Goal: Task Accomplishment & Management: Use online tool/utility

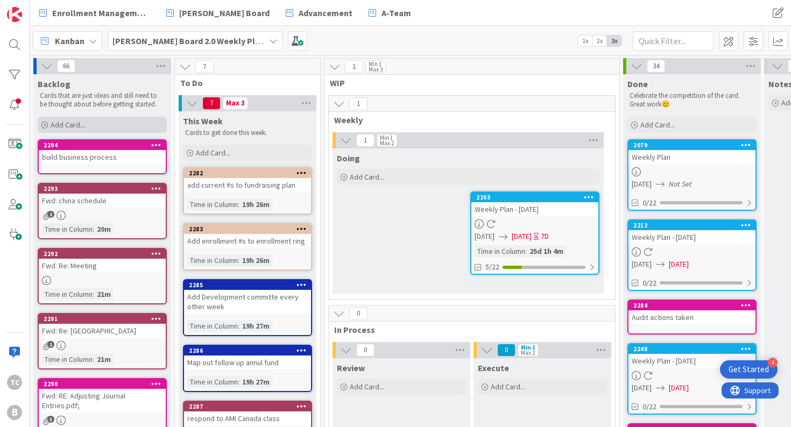
click at [81, 123] on span "Add Card..." at bounding box center [68, 125] width 34 height 10
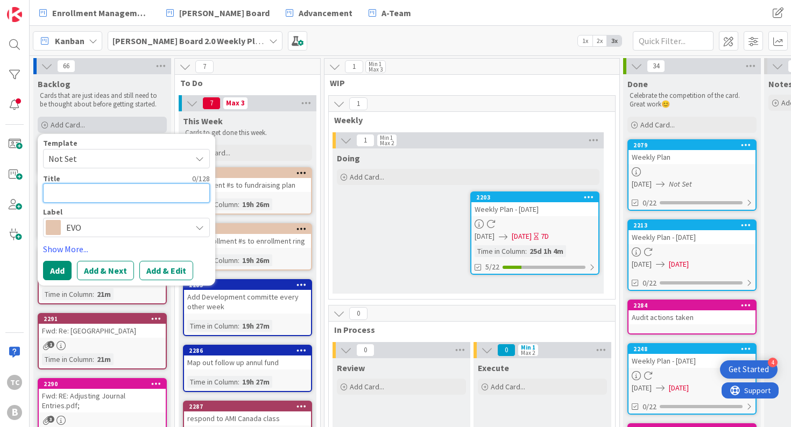
type textarea "c"
type textarea "x"
type textarea "cu"
type textarea "x"
type textarea "cut"
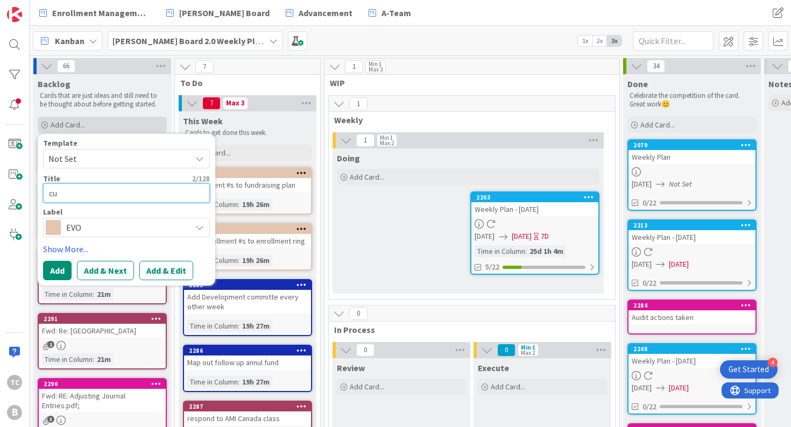
type textarea "x"
type textarea "cut"
type textarea "x"
type textarea "cut c"
type textarea "x"
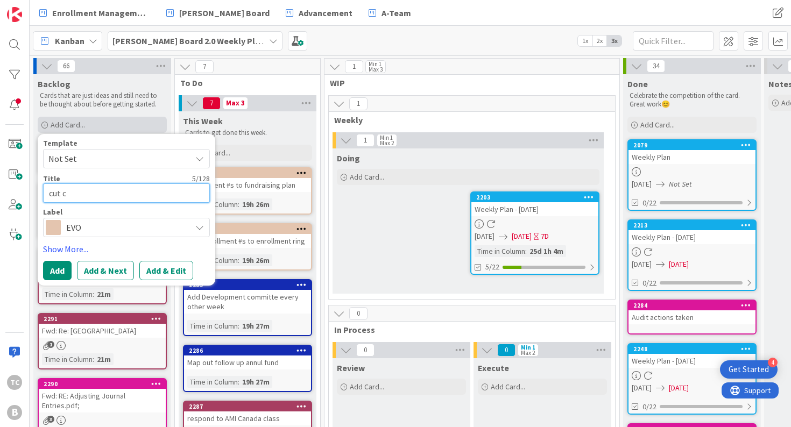
type textarea "cut ch"
type textarea "x"
type textarea "cut che"
type textarea "x"
type textarea "cut chec"
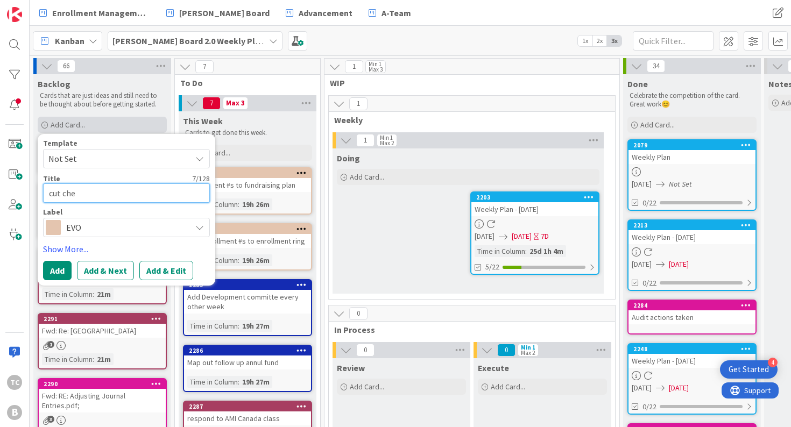
type textarea "x"
type textarea "cut check"
type textarea "x"
type textarea "cut checks"
type textarea "x"
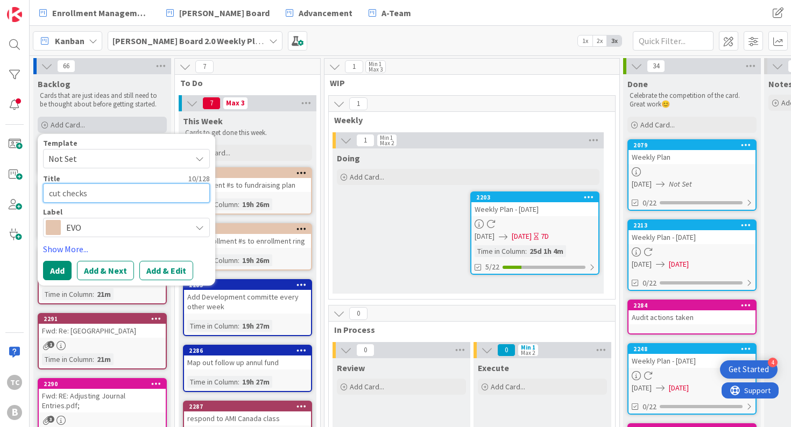
type textarea "cut checks"
type textarea "x"
type textarea "cut checks f"
type textarea "x"
type textarea "cut checks fo"
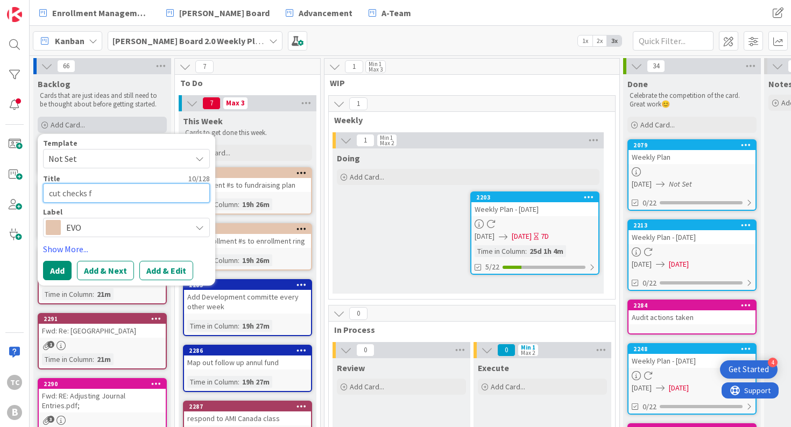
type textarea "x"
type textarea "cut checks for"
type textarea "x"
type textarea "cut checks for"
type textarea "x"
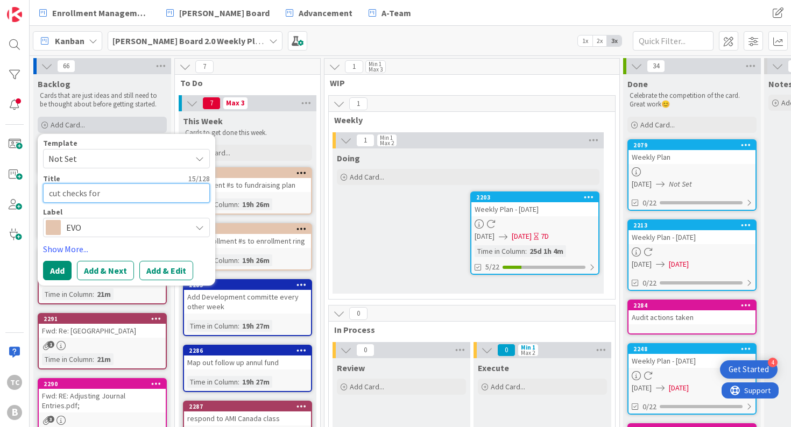
type textarea "cut checks for h"
type textarea "x"
type textarea "cut checks for he"
type textarea "x"
type textarea "cut checks for hea"
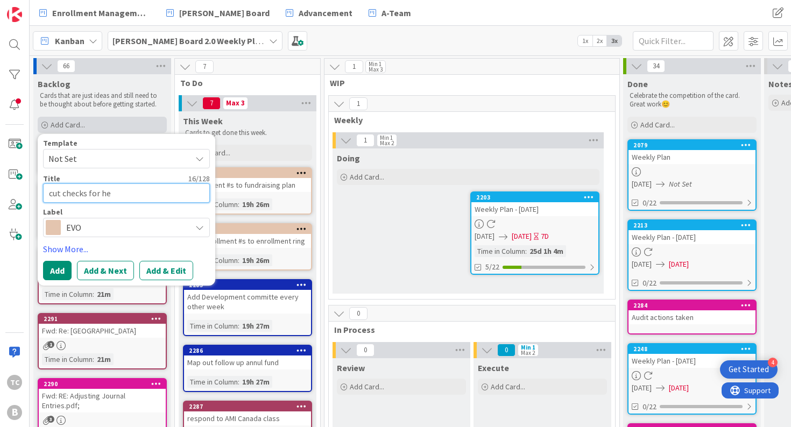
type textarea "x"
type textarea "cut checks for he"
type textarea "x"
type textarea "cut checks for h"
type textarea "x"
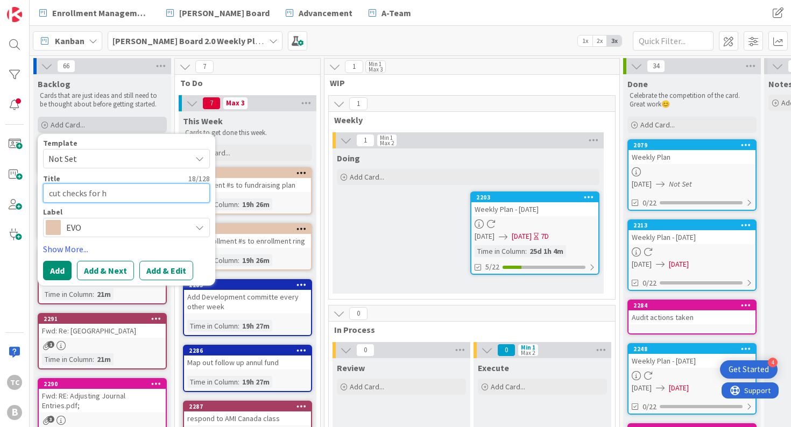
type textarea "cut checks for"
type textarea "x"
type textarea "cut checks for B"
type textarea "x"
type textarea "cut checks for BC"
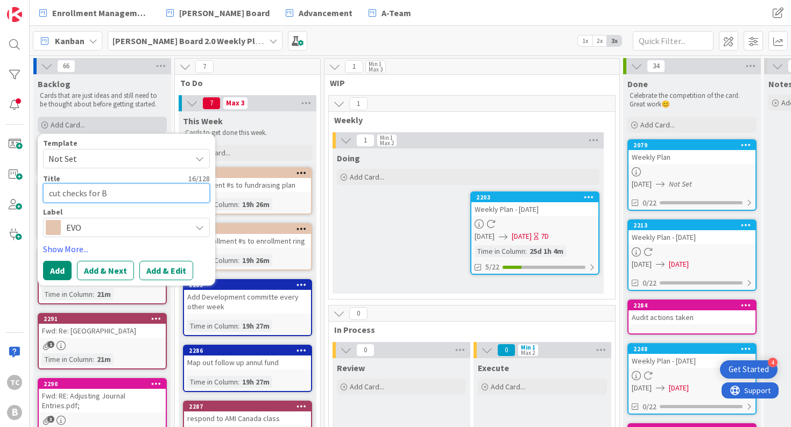
type textarea "x"
type textarea "cut checks for BCB"
type textarea "x"
type textarea "cut checks for BCBS"
type textarea "x"
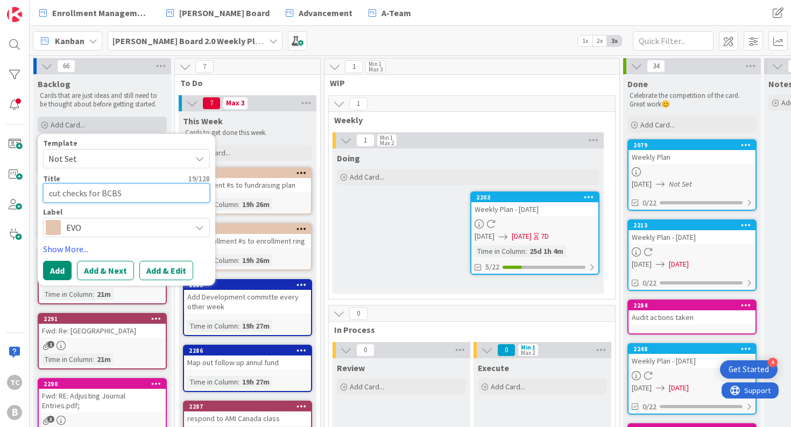
type textarea "cut checks for BCBS"
type textarea "x"
type textarea "cut checks for BCBS r"
type textarea "x"
type textarea "cut checks for BCBS re"
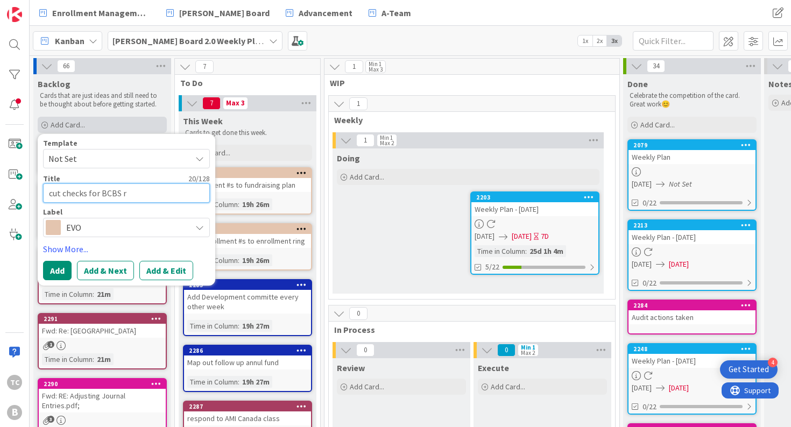
type textarea "x"
type textarea "cut checks for BCBS rei"
type textarea "x"
type textarea "cut checks for BCBS [PERSON_NAME]"
type textarea "x"
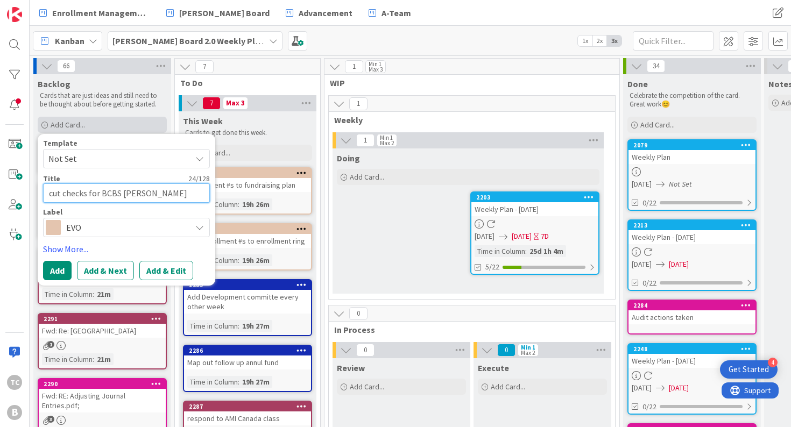
type textarea "cut checks for BCBS reimu"
type textarea "x"
type textarea "cut checks for BCBS reimur"
type textarea "x"
type textarea "cut checks for BCBS reimu"
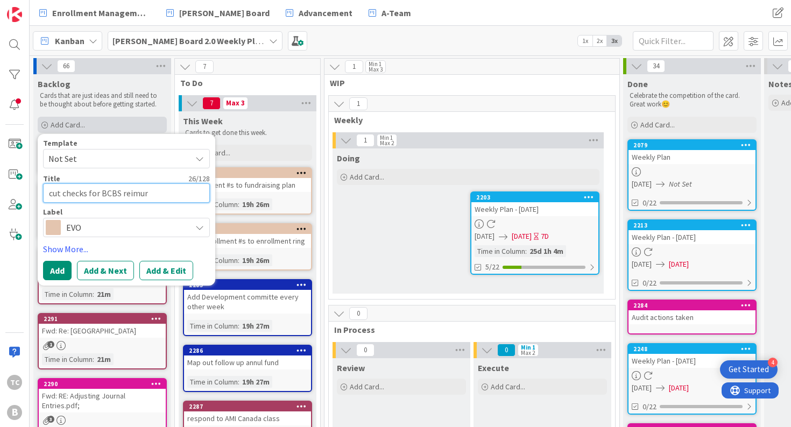
type textarea "x"
type textarea "cut checks for BCBS [PERSON_NAME]"
type textarea "x"
type textarea "cut checks for BCBS reimb"
type textarea "x"
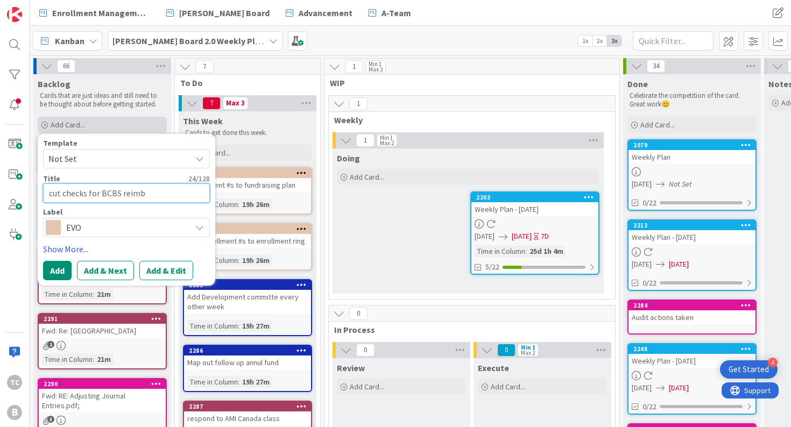
type textarea "cut checks for BCBS reimbu"
type textarea "x"
type textarea "cut checks for BCBS reimbur"
type textarea "x"
type textarea "cut checks for BCBS reimbure"
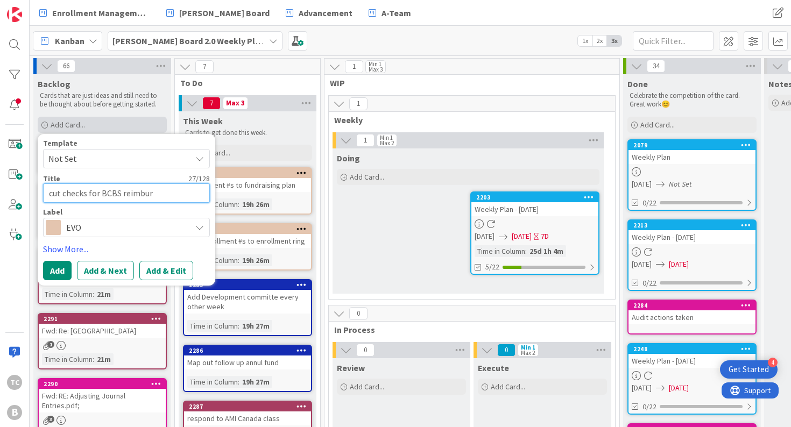
type textarea "x"
type textarea "cut checks for BCBS reimburse"
type textarea "x"
type textarea "cut checks for BCBS reimburse"
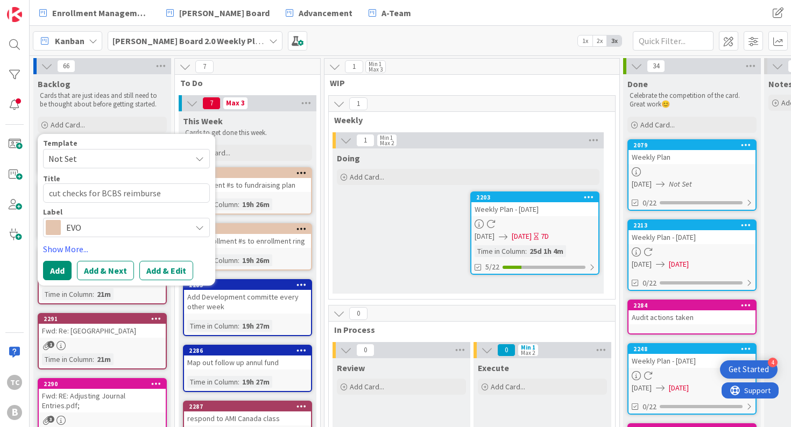
click at [83, 223] on span "EVO" at bounding box center [125, 227] width 119 height 15
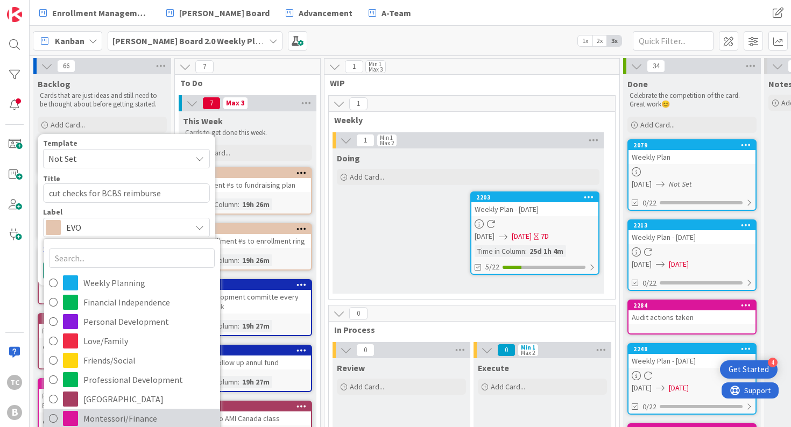
click at [126, 410] on span "Montessori/Finance" at bounding box center [148, 418] width 131 height 16
type textarea "x"
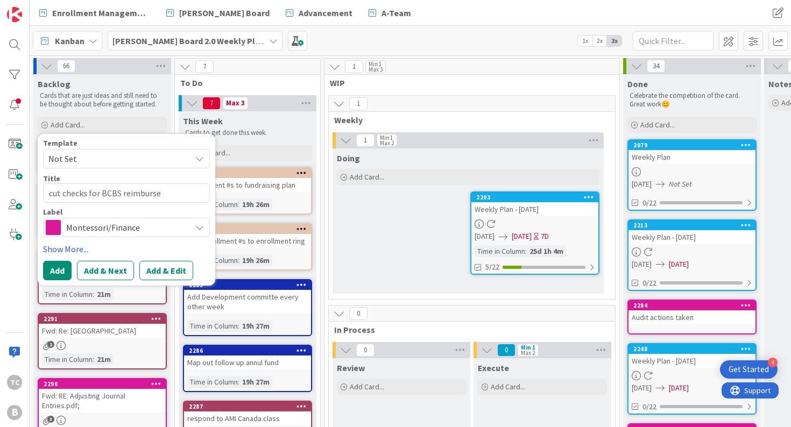
click at [63, 270] on button "Add" at bounding box center [57, 270] width 29 height 19
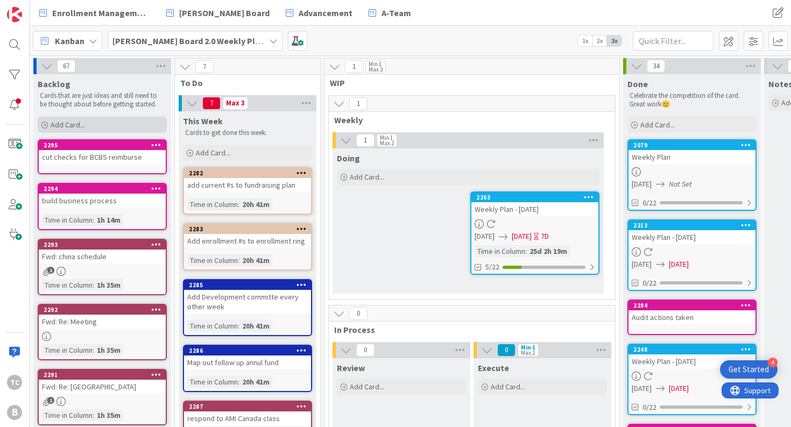
click at [99, 123] on div "Add Card..." at bounding box center [102, 125] width 129 height 16
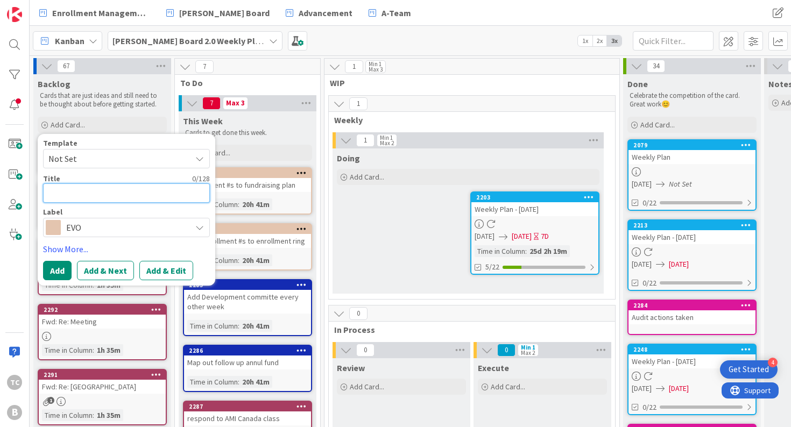
type textarea "a"
type textarea "x"
type textarea "ag"
type textarea "x"
type textarea "agr"
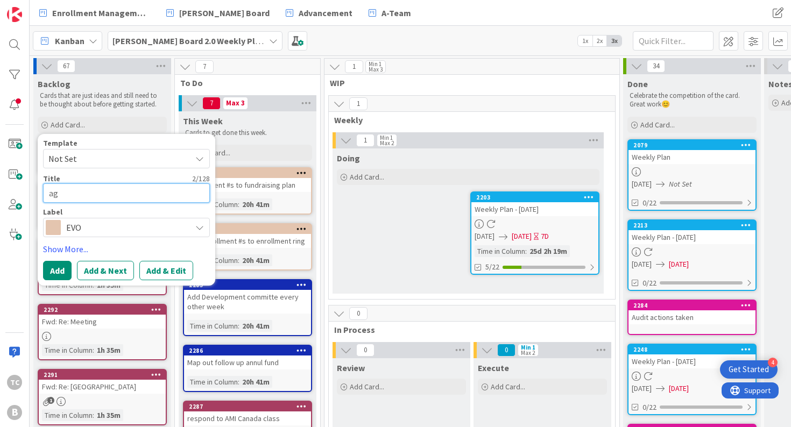
type textarea "x"
type textarea "agre"
type textarea "x"
type textarea "agree"
type textarea "x"
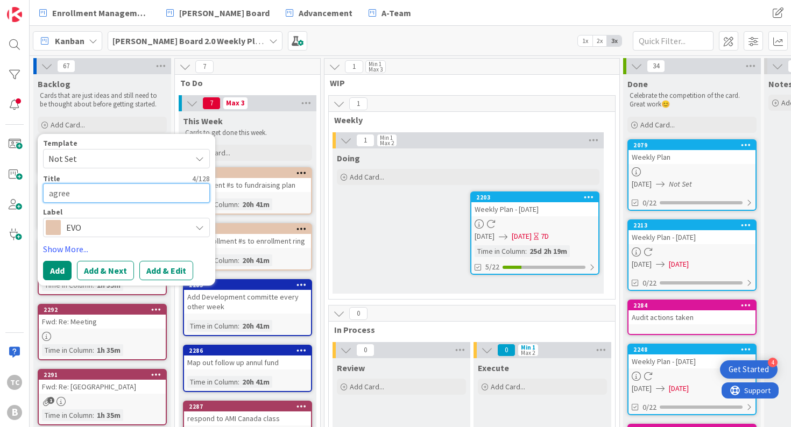
type textarea "agreem"
type textarea "x"
type textarea "agreeme"
type textarea "x"
type textarea "agreemen"
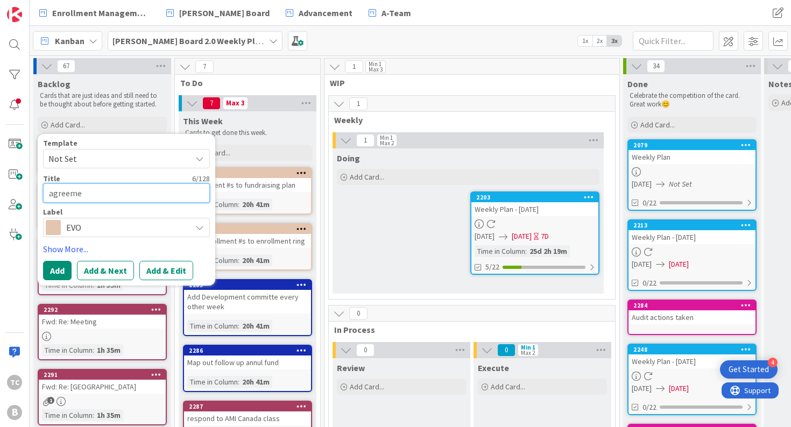
type textarea "x"
type textarea "agreement"
type textarea "x"
type textarea "agreement"
type textarea "x"
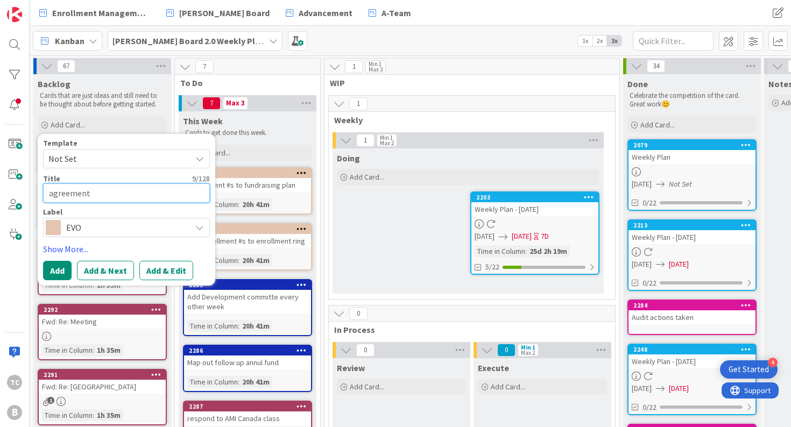
type textarea "agreement f"
type textarea "x"
type textarea "agreement fo"
type textarea "x"
type textarea "agreement for"
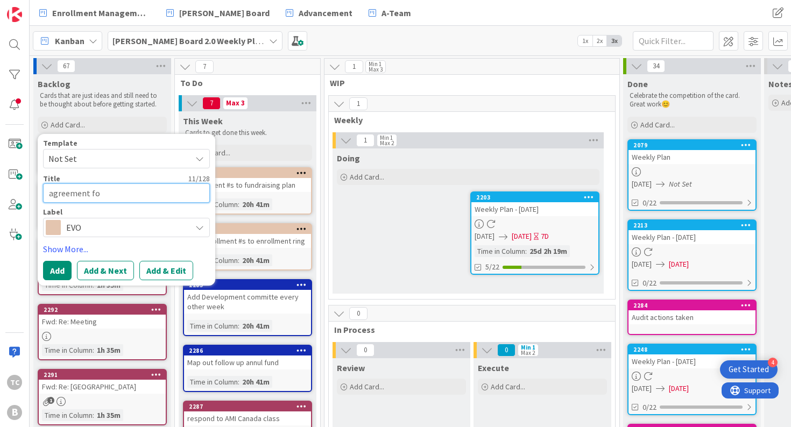
type textarea "x"
type textarea "agreement for"
type textarea "x"
type textarea "agreement for A"
type textarea "x"
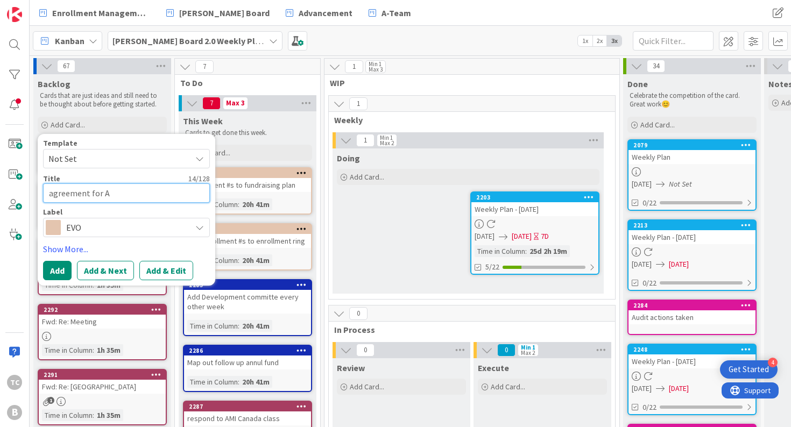
type textarea "agreement for Am"
type textarea "x"
type textarea "agreement for Ama"
type textarea "x"
type textarea "agreement for [PERSON_NAME]"
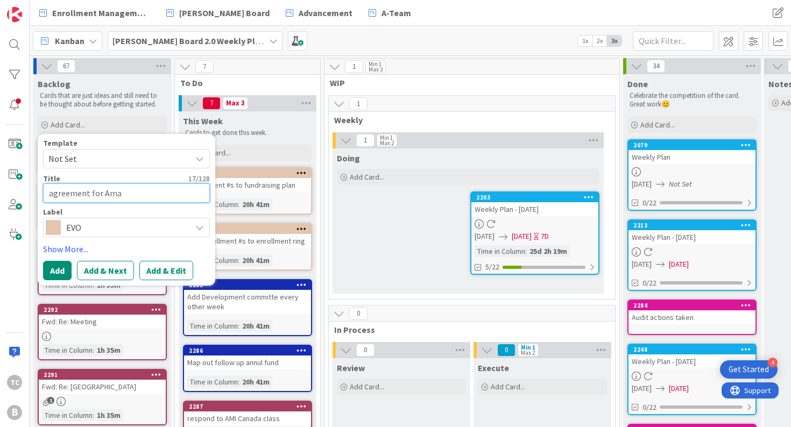
type textarea "x"
type textarea "agreement for Amand"
type textarea "x"
type textarea "agreement for [PERSON_NAME]"
type textarea "x"
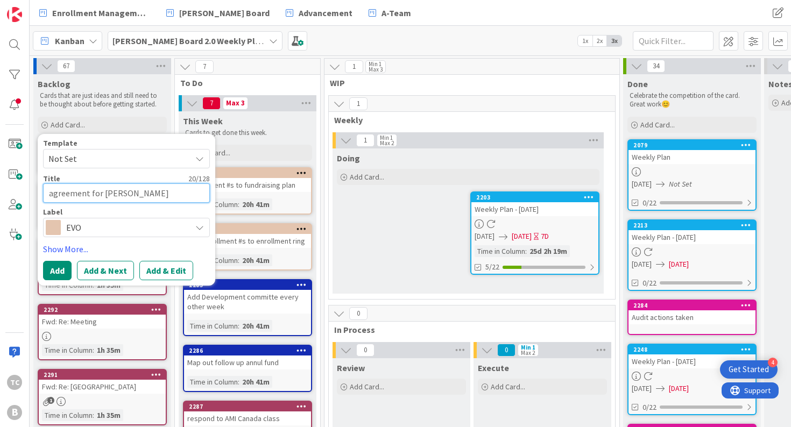
type textarea "agreement for [PERSON_NAME]"
click at [105, 218] on div "EVO" at bounding box center [126, 227] width 167 height 19
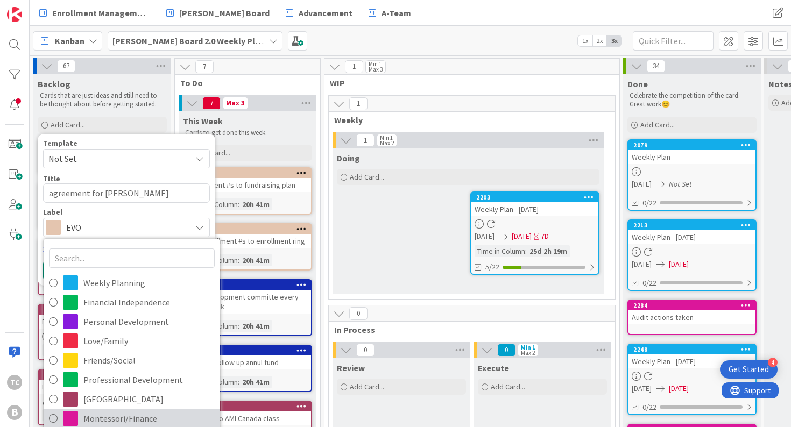
click at [114, 410] on span "Montessori/Finance" at bounding box center [148, 418] width 131 height 16
type textarea "x"
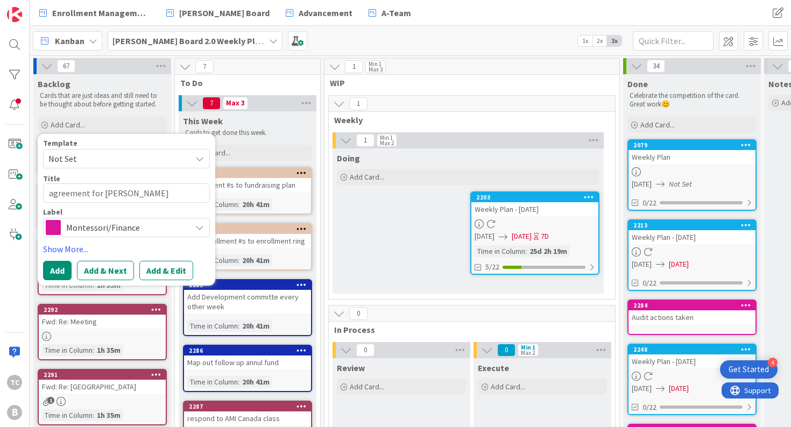
click at [59, 271] on button "Add" at bounding box center [57, 270] width 29 height 19
